Goal: Find specific page/section: Find specific page/section

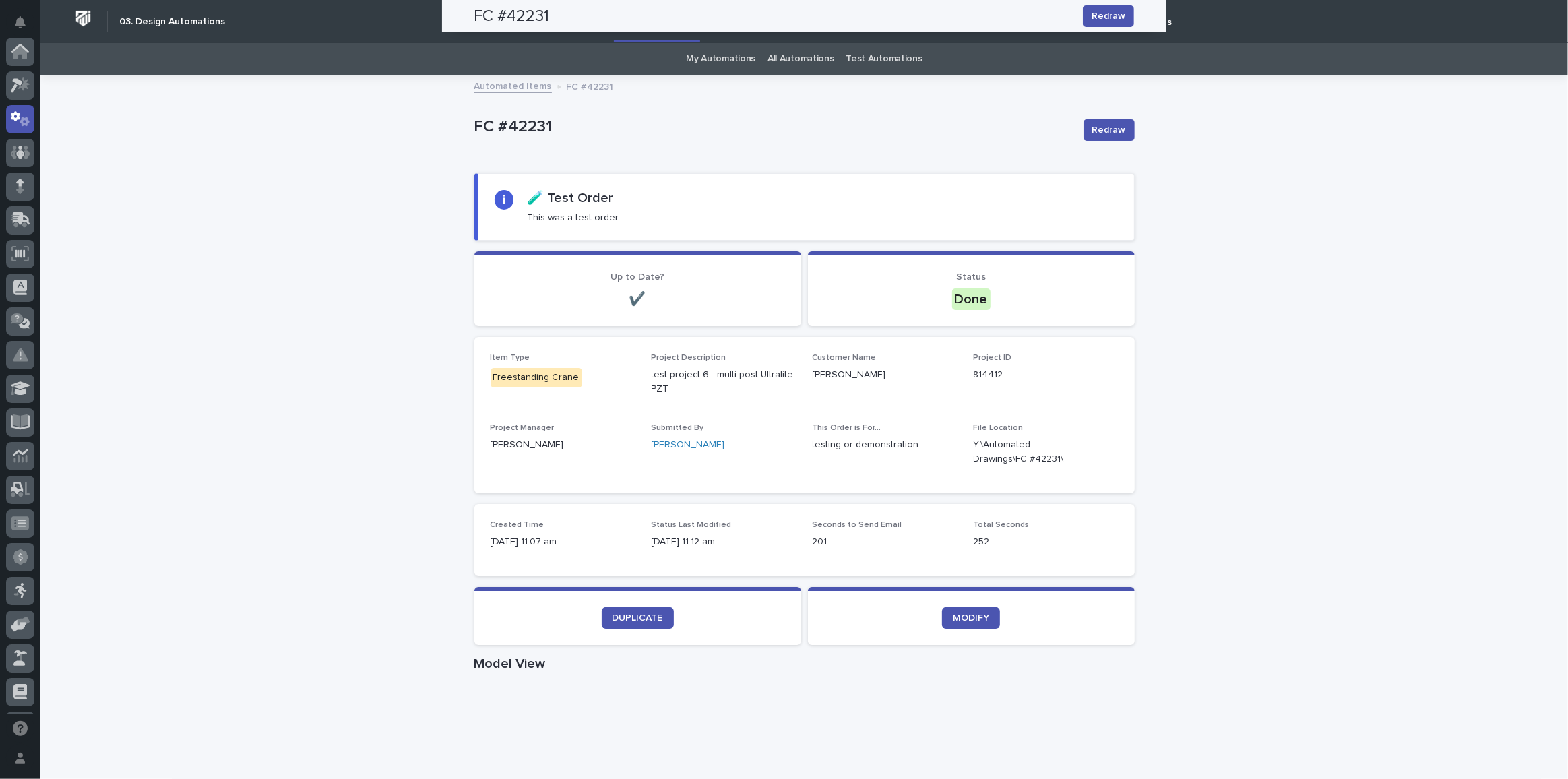
scroll to position [67, 0]
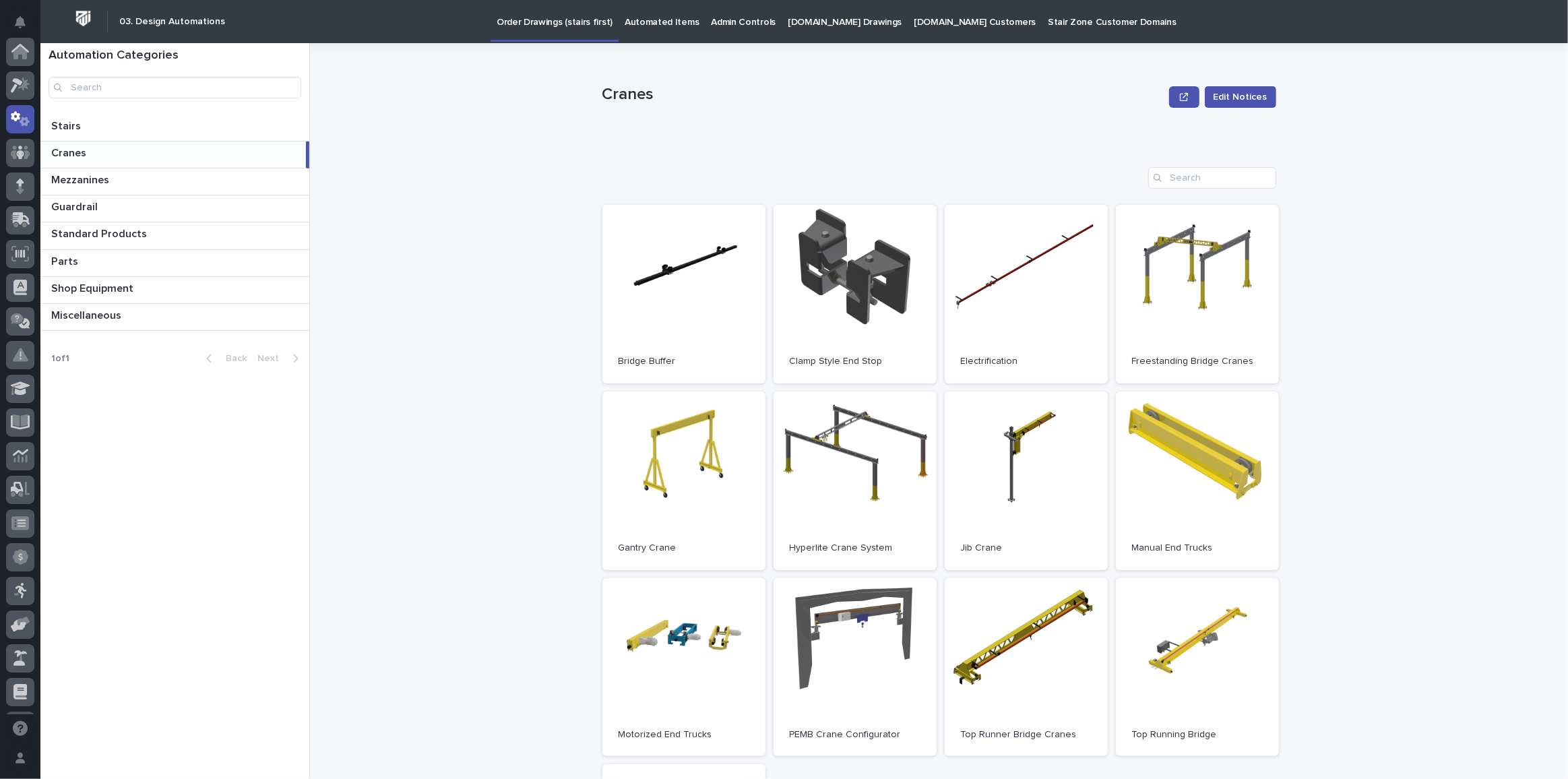
scroll to position [67, 0]
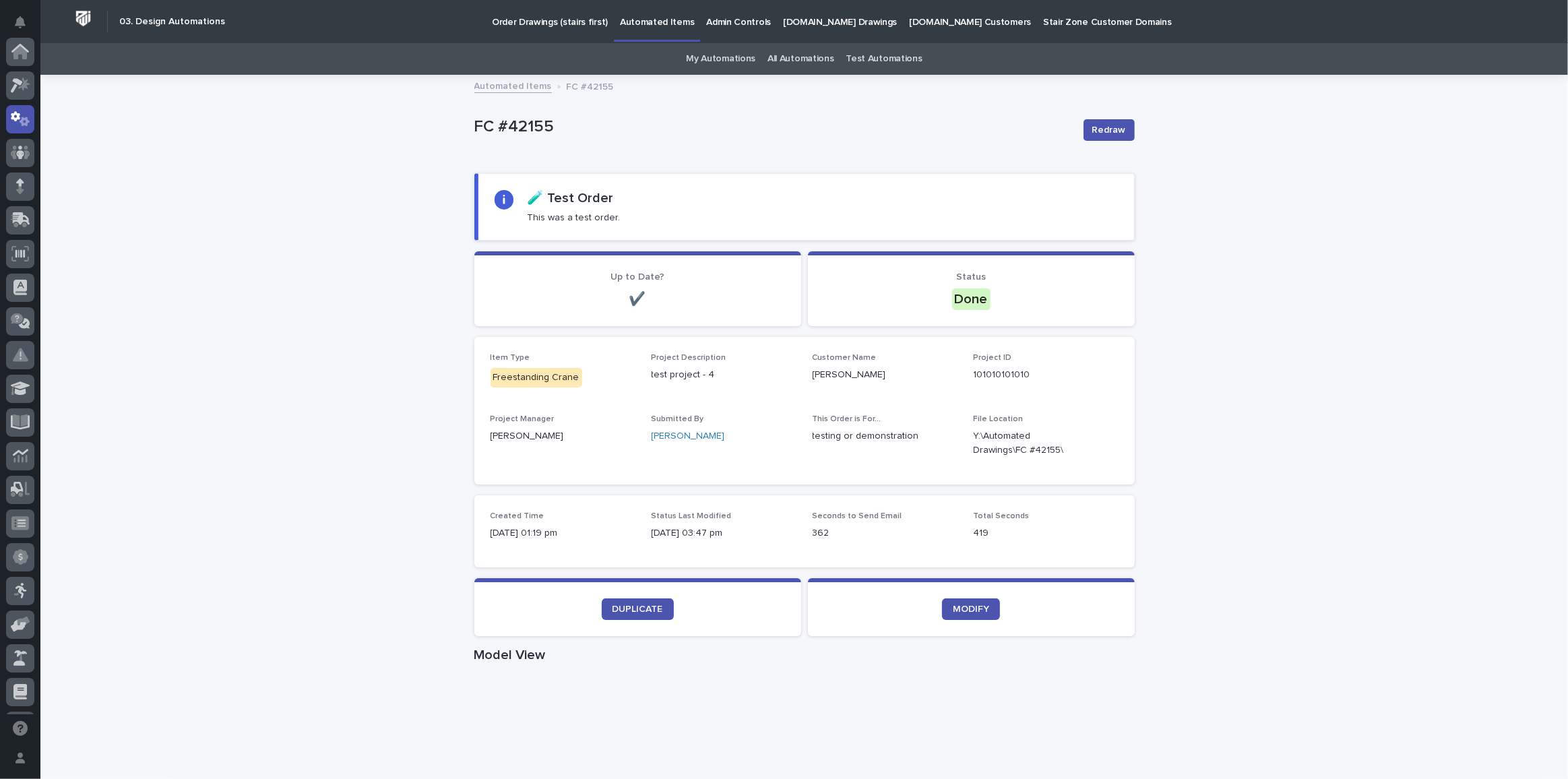
scroll to position [67, 0]
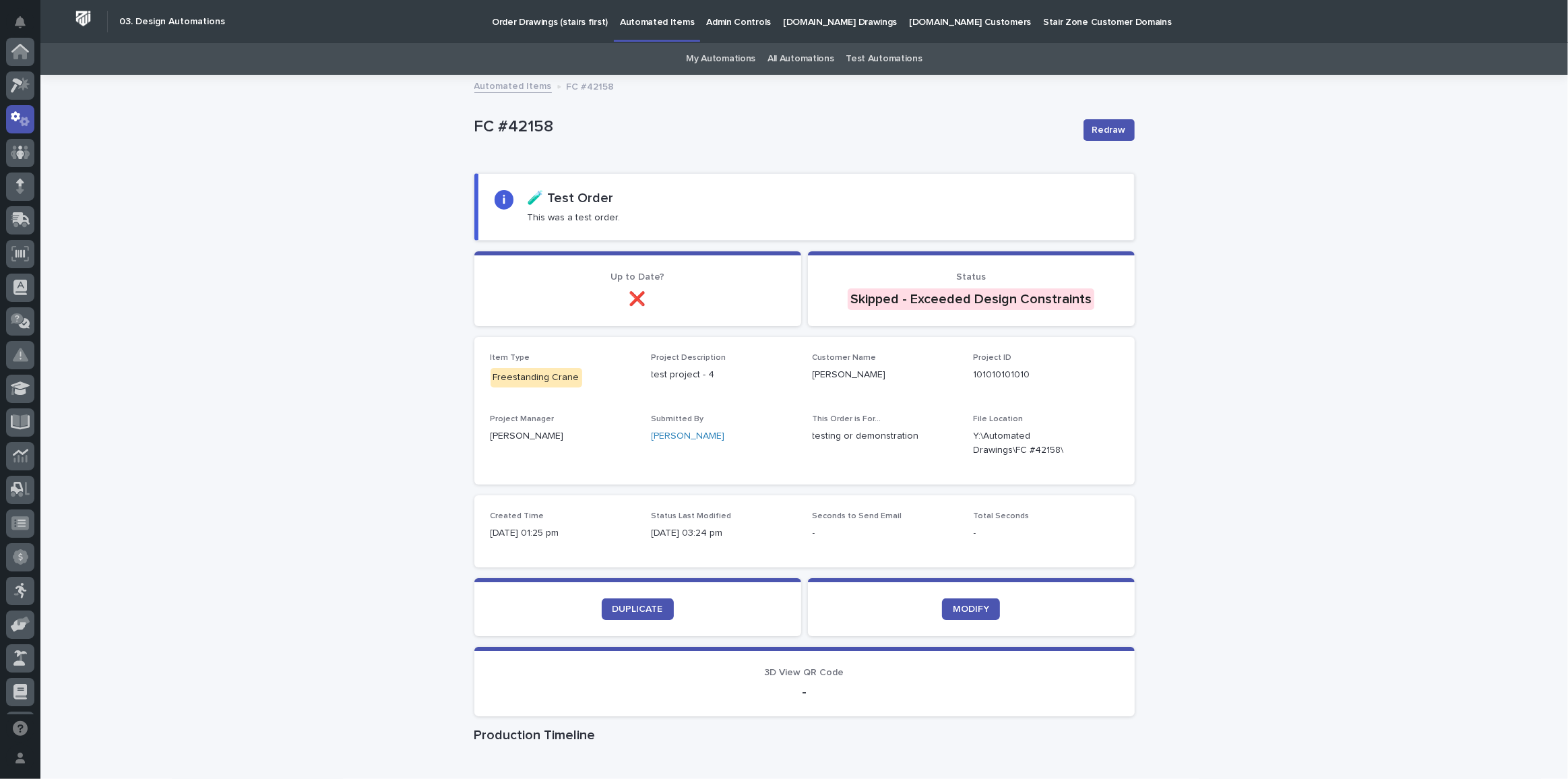
scroll to position [67, 0]
